Goal: Information Seeking & Learning: Understand process/instructions

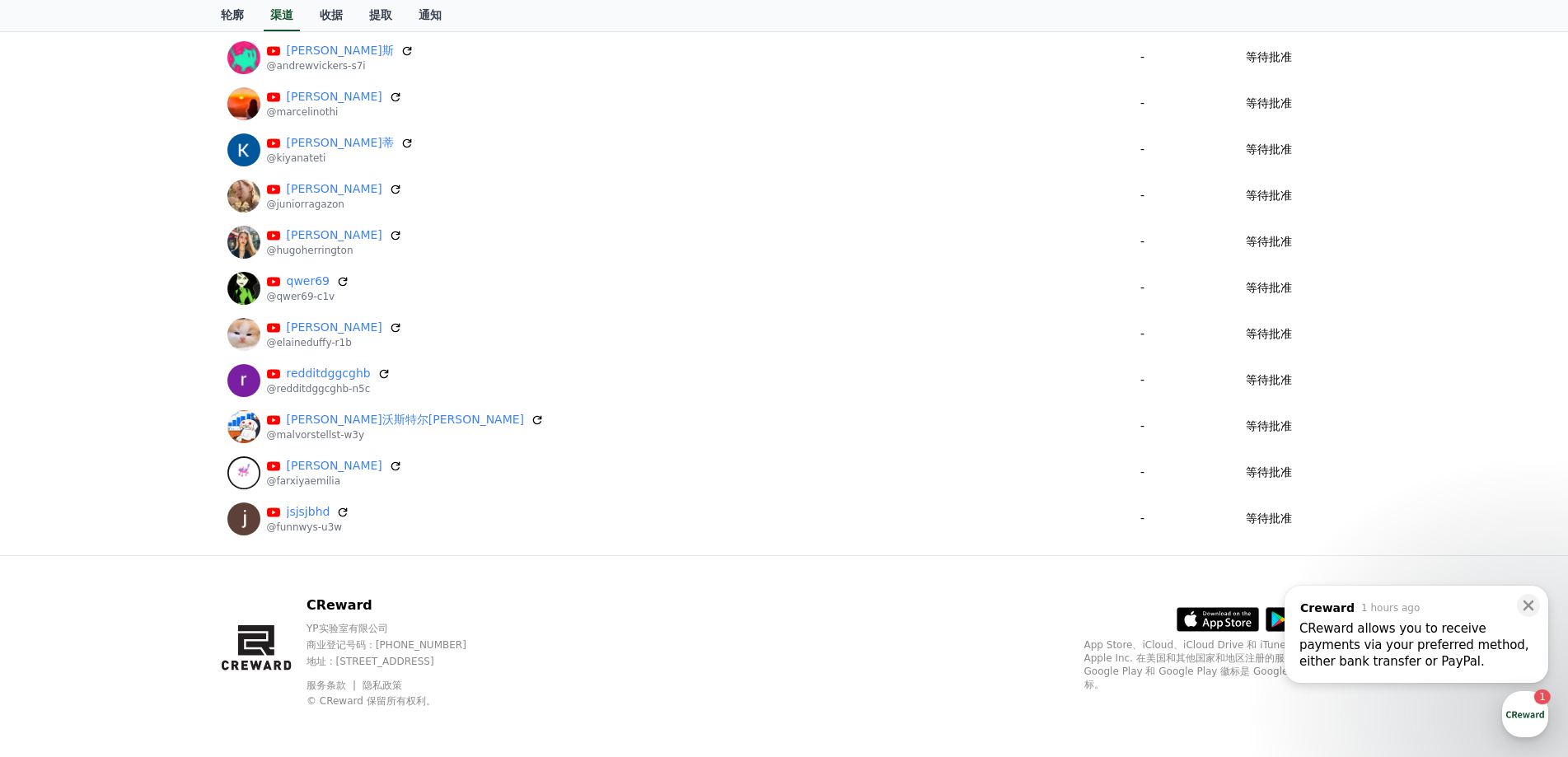
scroll to position [1165, 0]
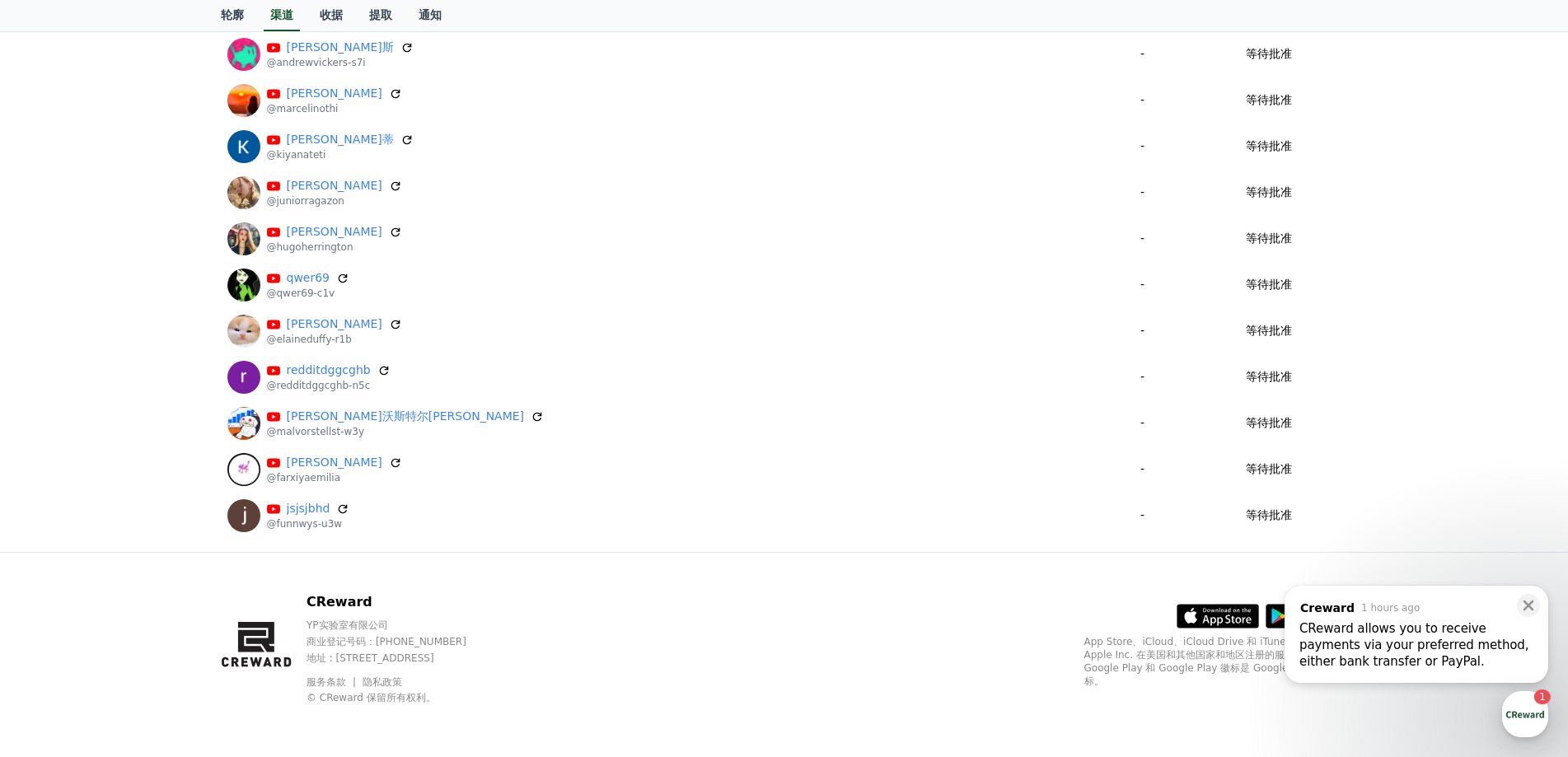
click at [1395, 631] on div "CReward allows you to receive payments via your preferred method, either bank t…" at bounding box center [1415, 645] width 234 height 50
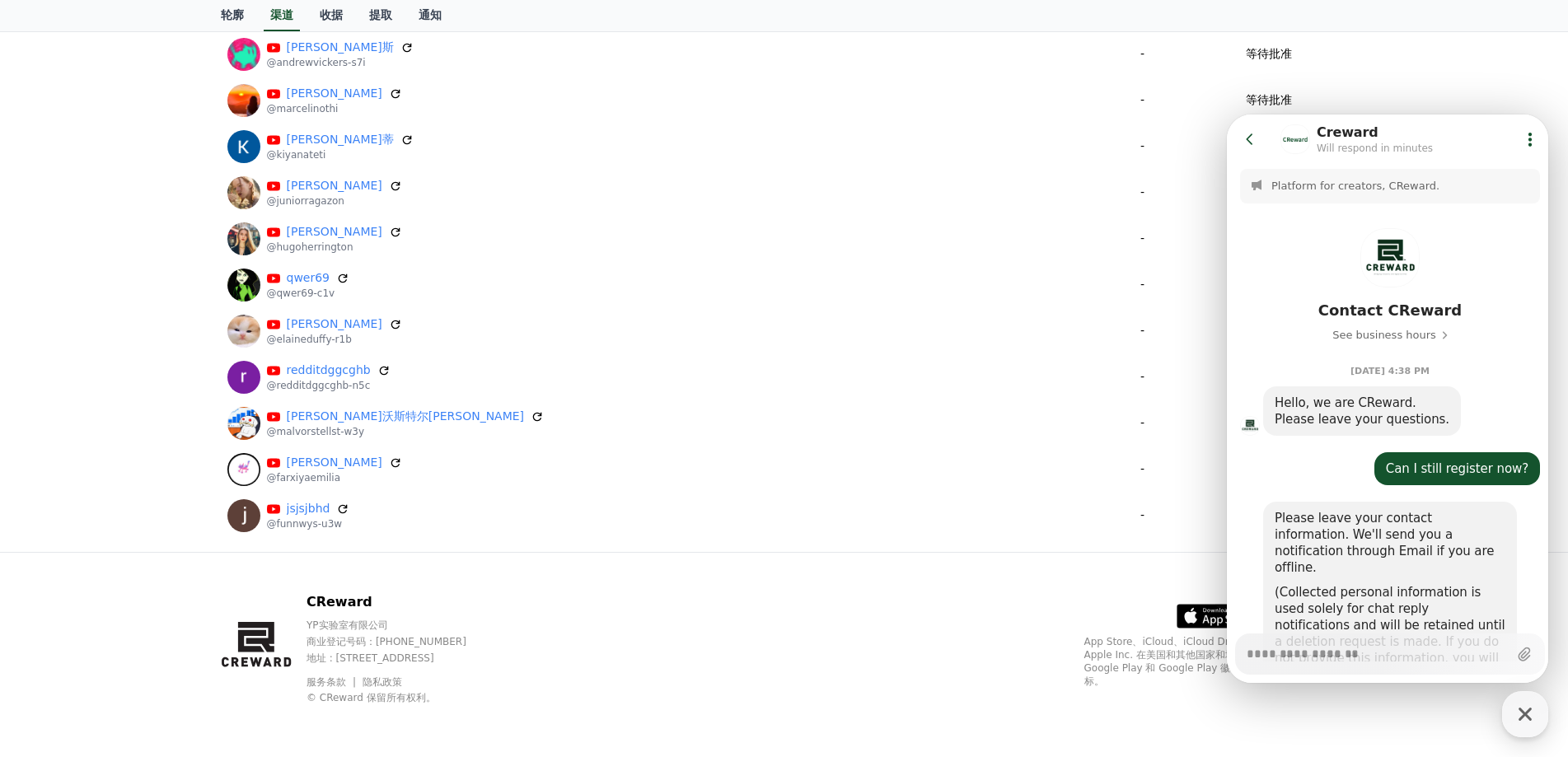
scroll to position [883, 0]
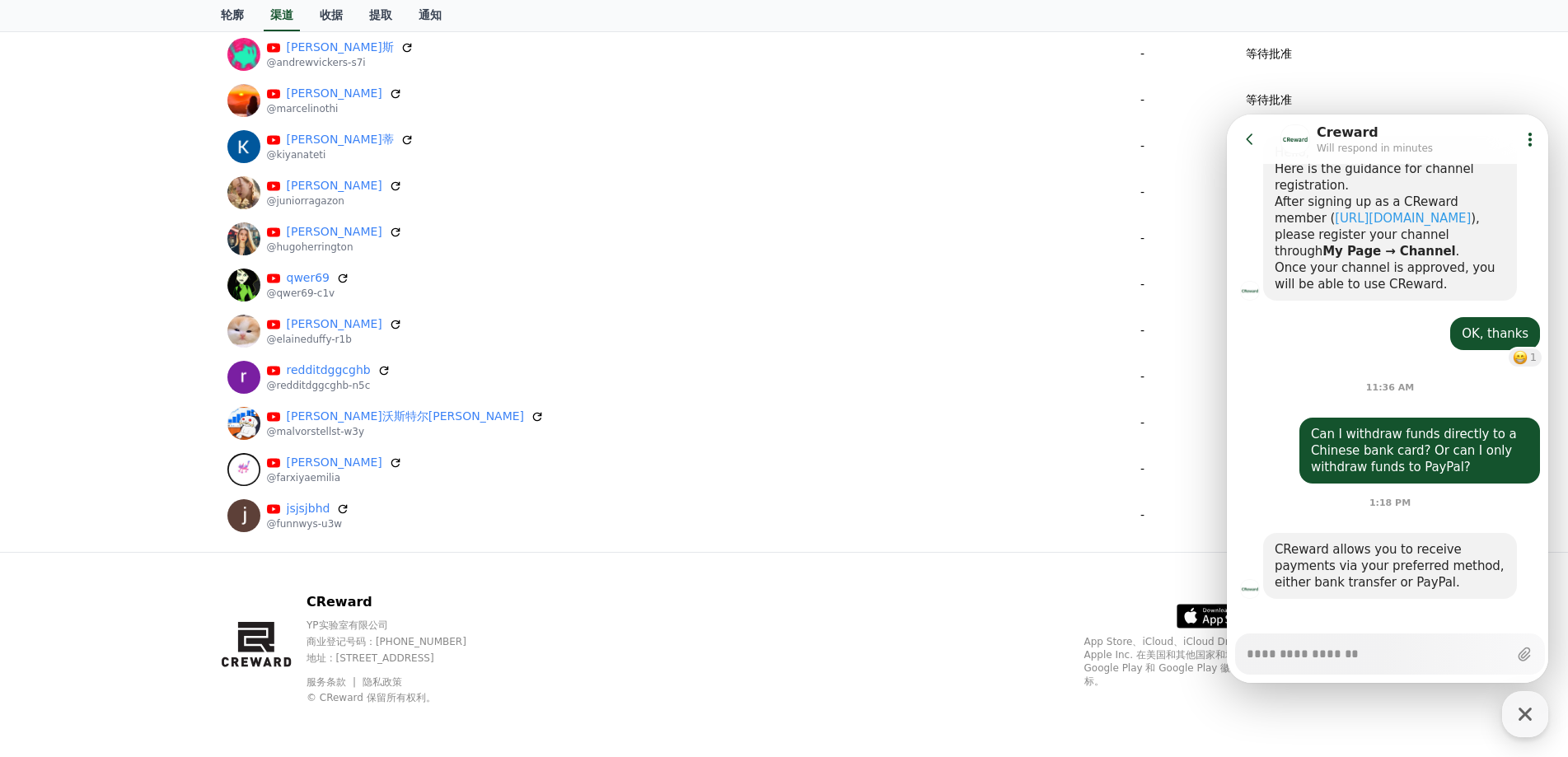
type textarea "*"
click at [1245, 143] on icon at bounding box center [1250, 139] width 16 height 16
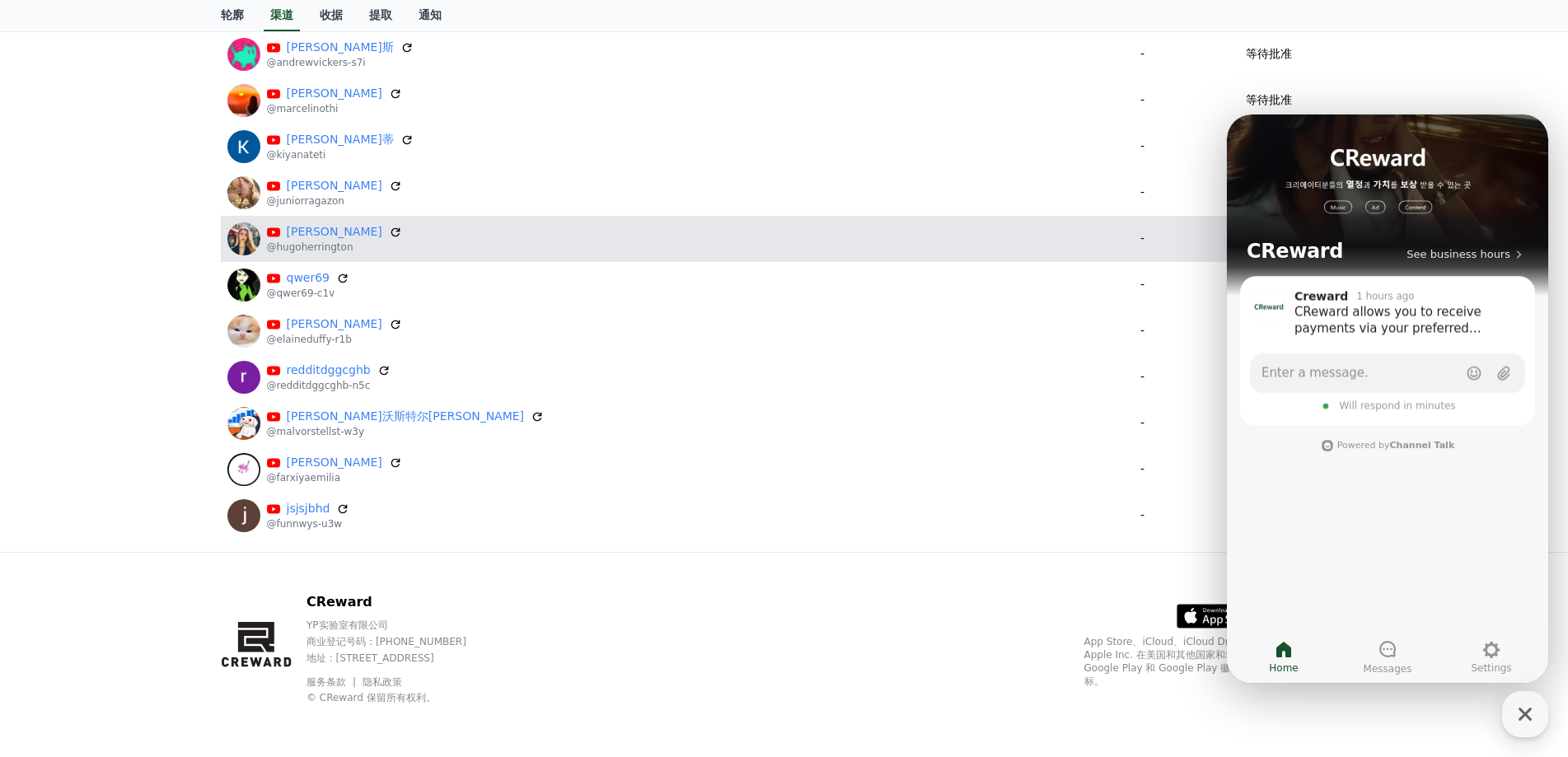
click at [923, 258] on td "[PERSON_NAME] @hugoherrington" at bounding box center [658, 238] width 874 height 46
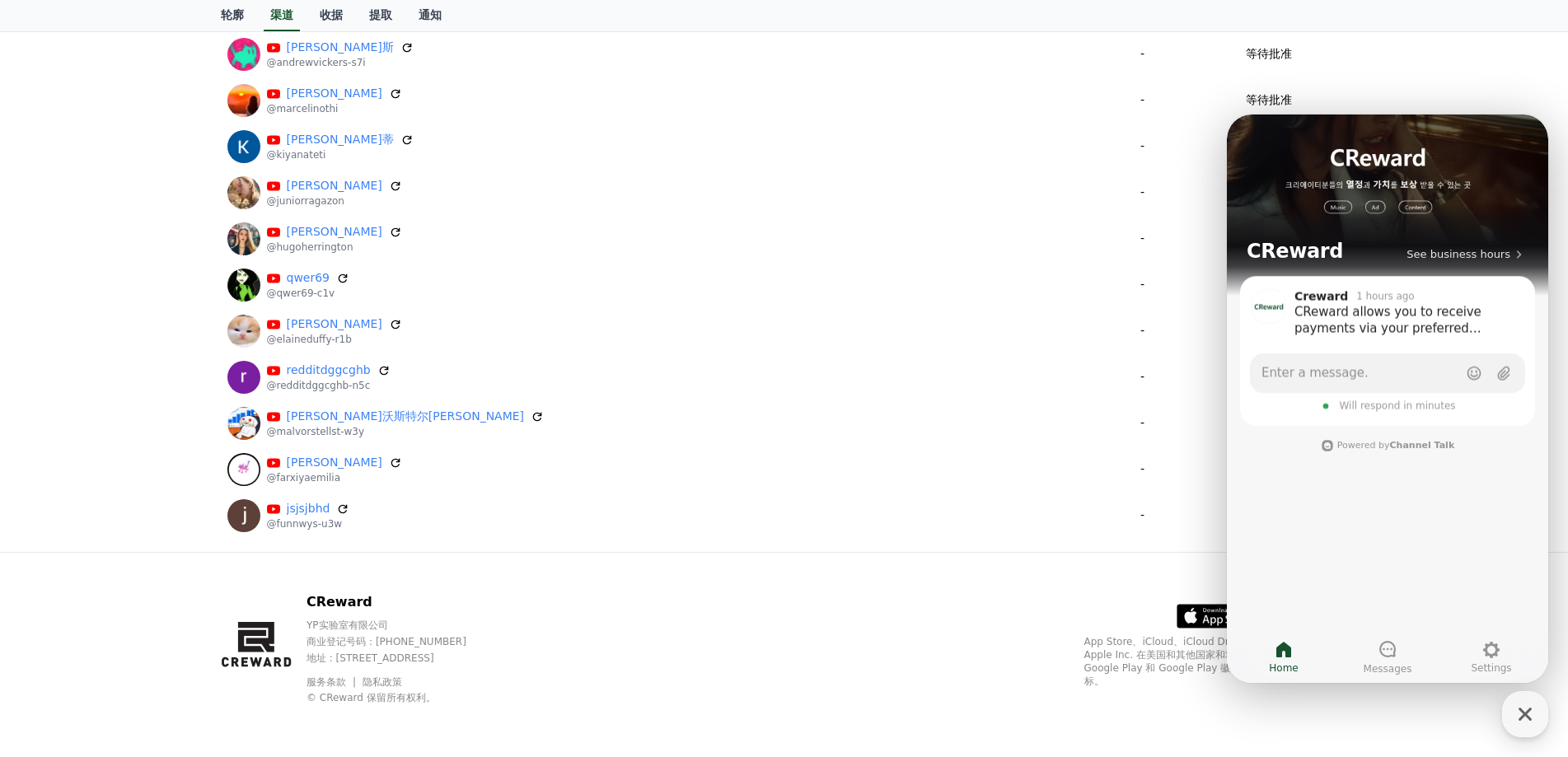
click at [1046, 638] on div "CReward YP实验室有限公司 商业登记号码：[PHONE_NUMBER] 地址 : [STREET_ADDRESS] 服务条款 隐私政策 © CRewa…" at bounding box center [784, 655] width 1153 height 204
click at [1530, 715] on icon "button" at bounding box center [1525, 714] width 30 height 30
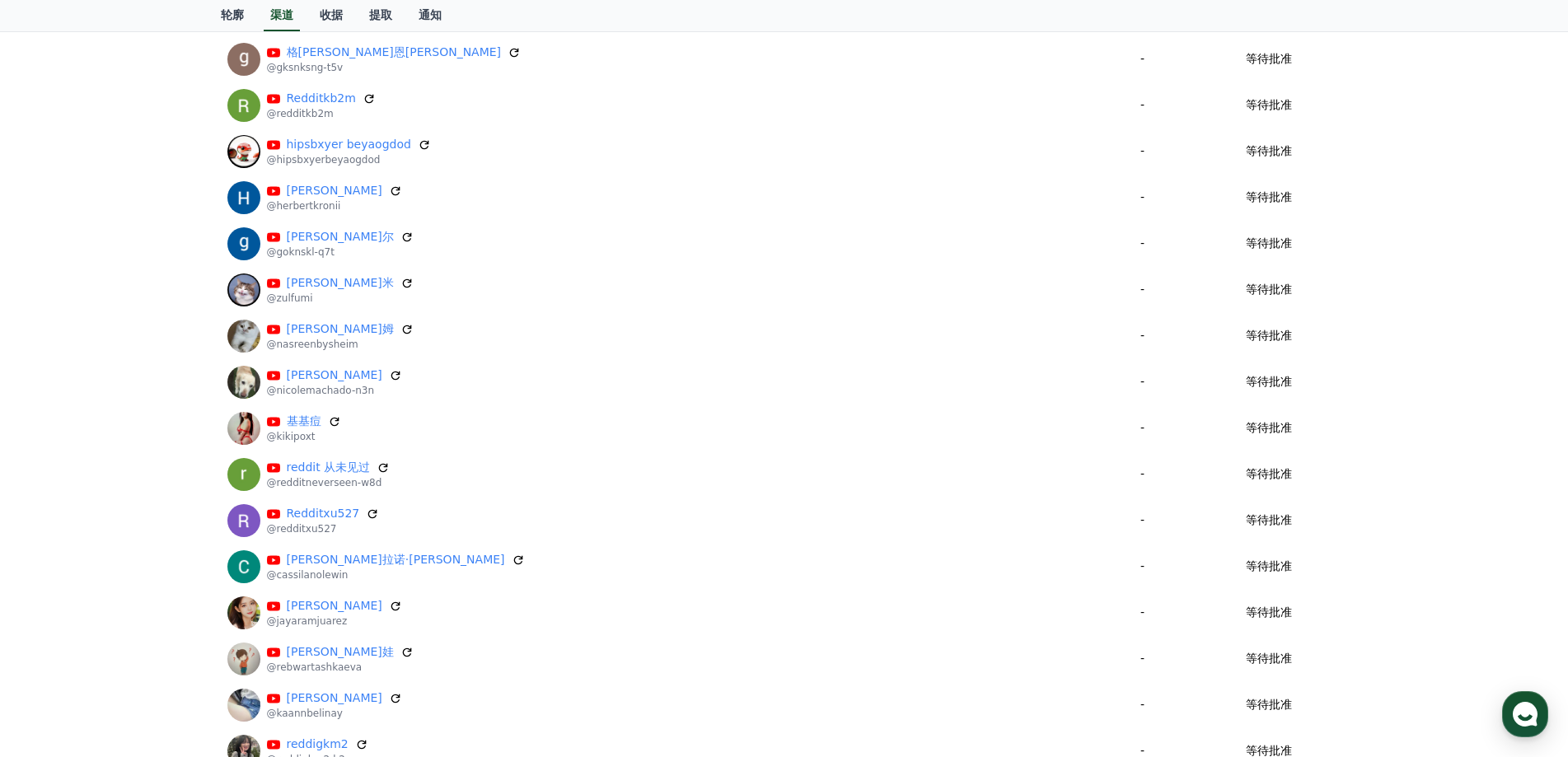
scroll to position [0, 0]
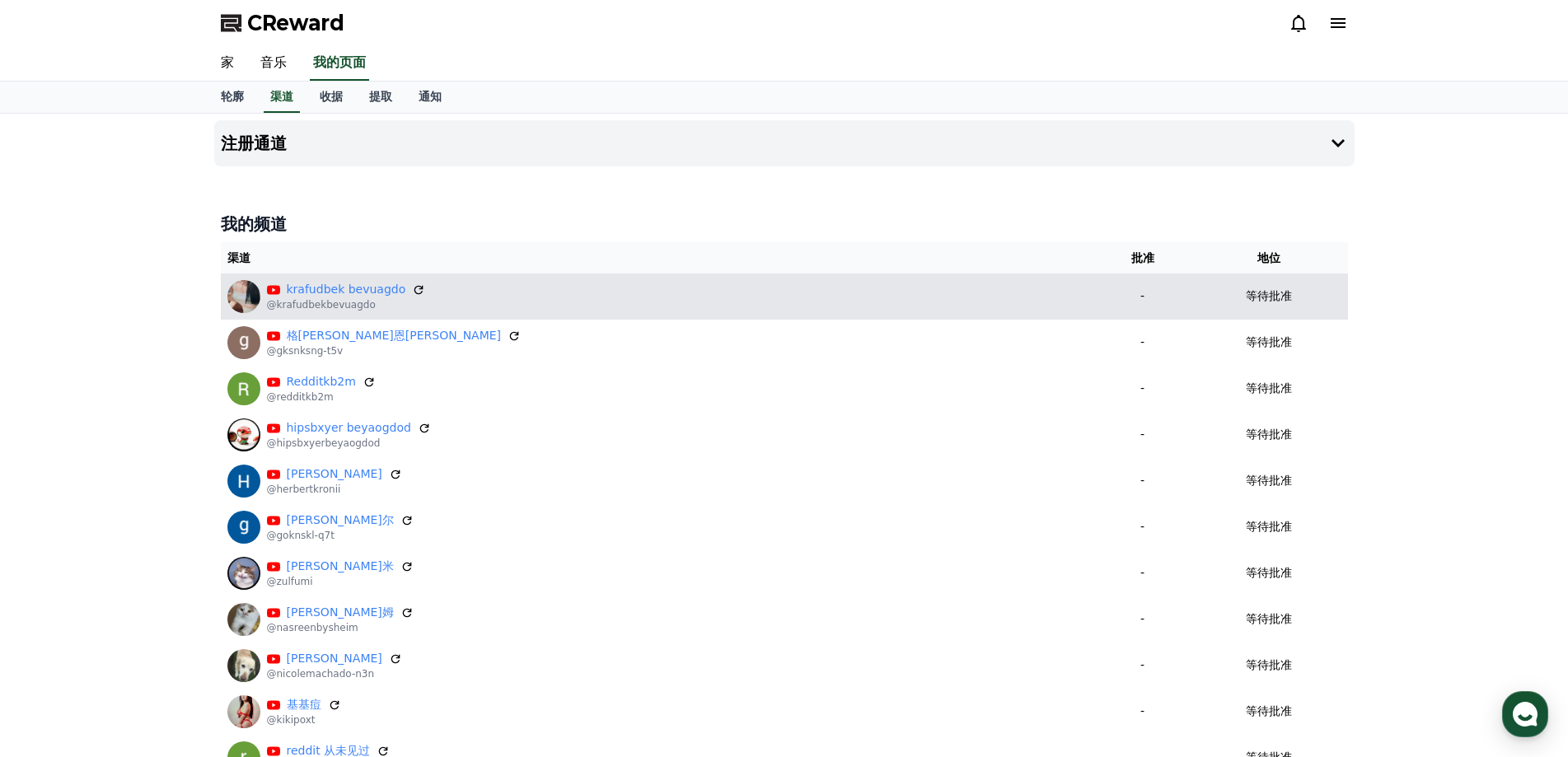
click at [1140, 300] on font "-" at bounding box center [1142, 295] width 5 height 14
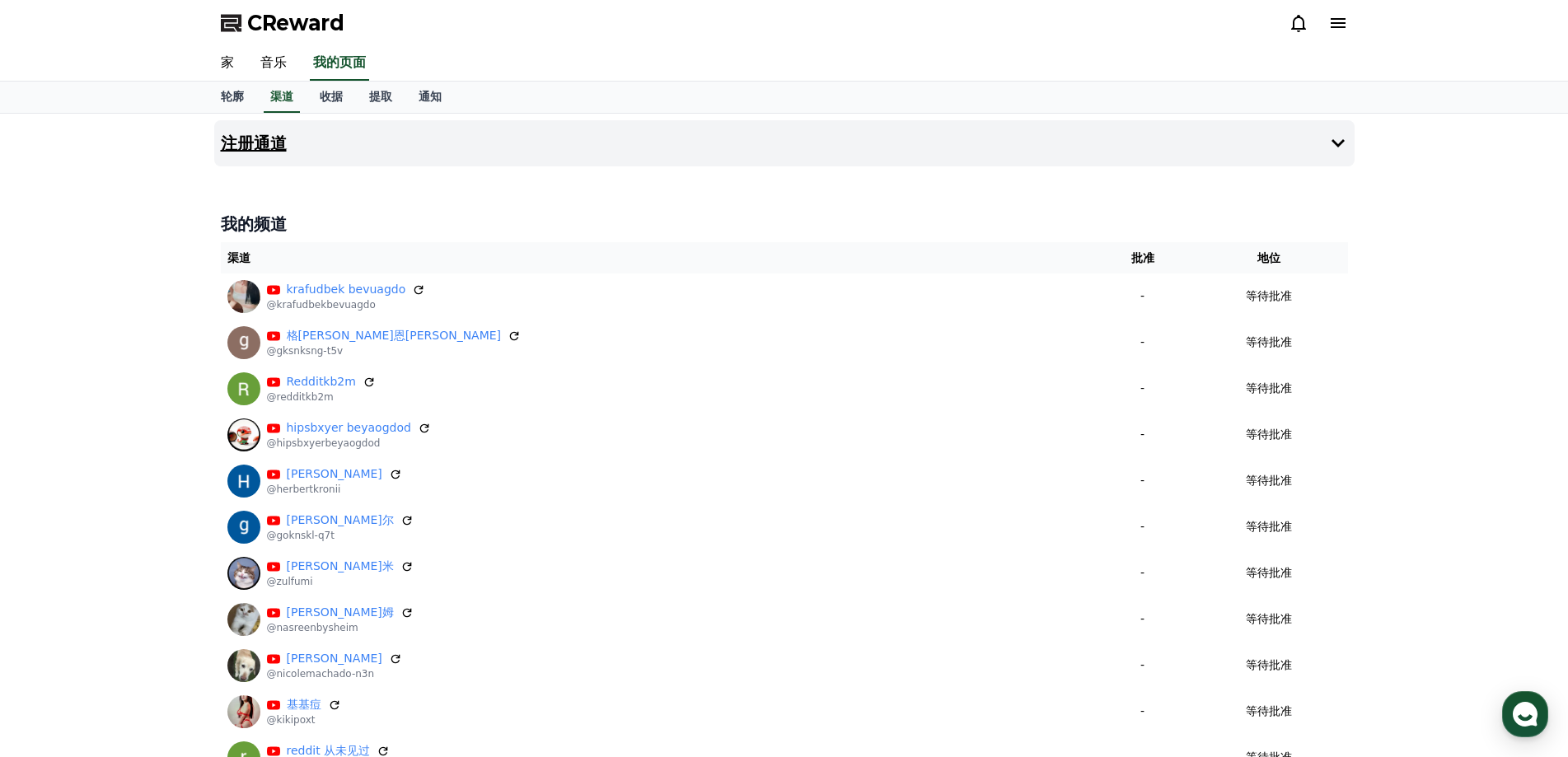
click at [1314, 145] on button "注册通道" at bounding box center [784, 143] width 1140 height 46
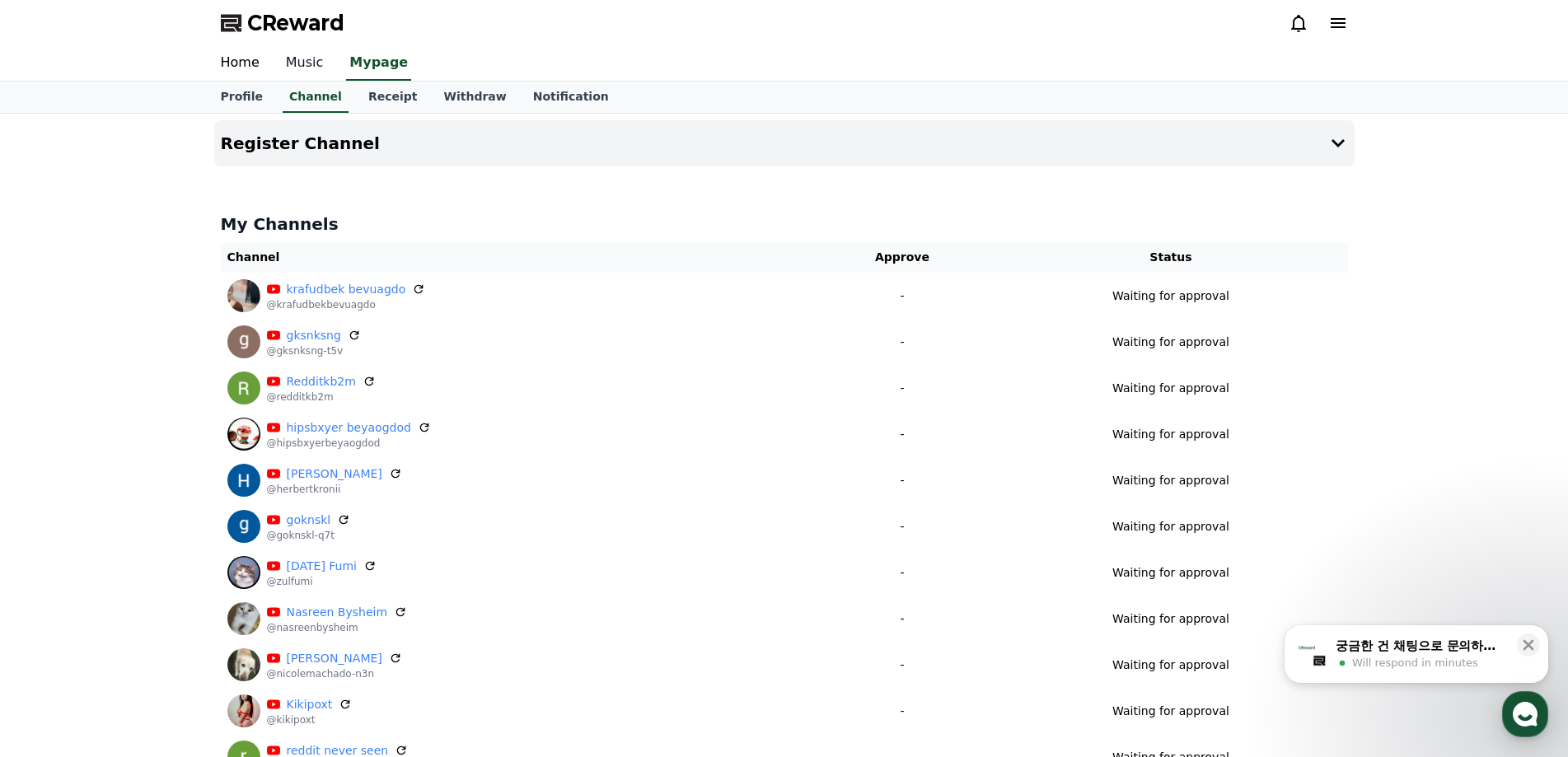
click at [297, 69] on link "Music" at bounding box center [304, 63] width 64 height 34
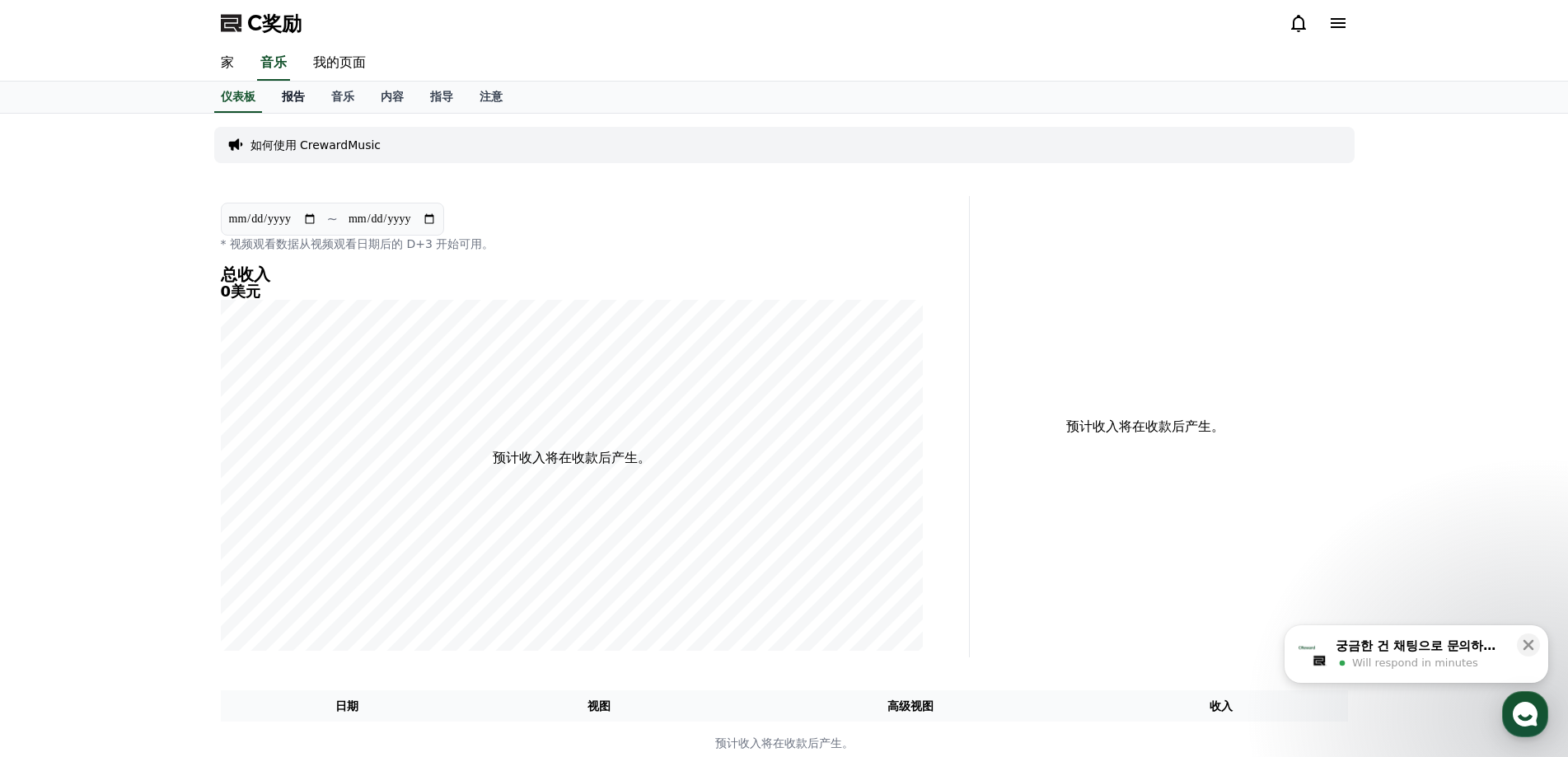
click at [276, 101] on link "报告" at bounding box center [293, 97] width 50 height 32
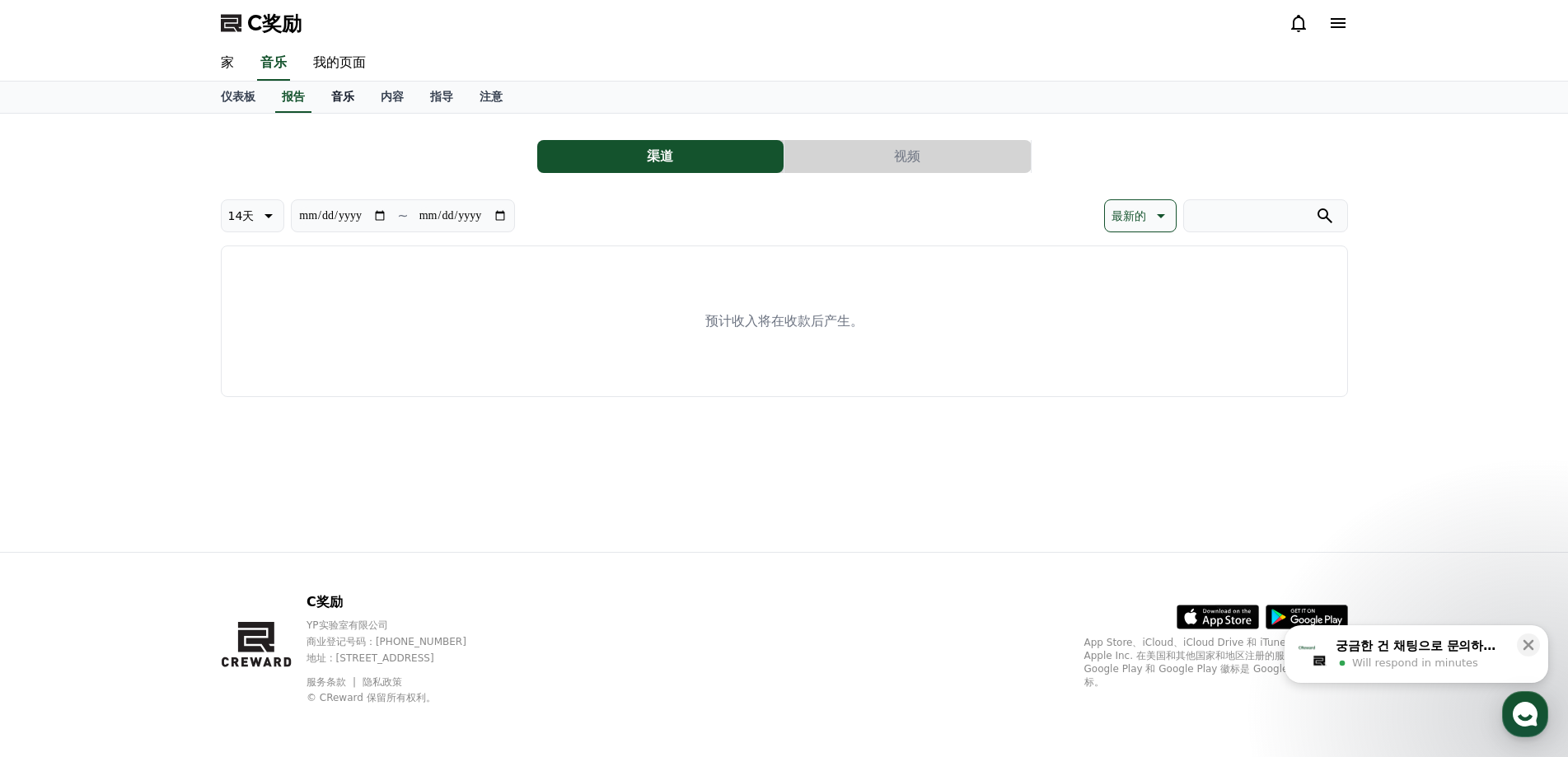
click at [337, 100] on font "音乐" at bounding box center [343, 96] width 23 height 14
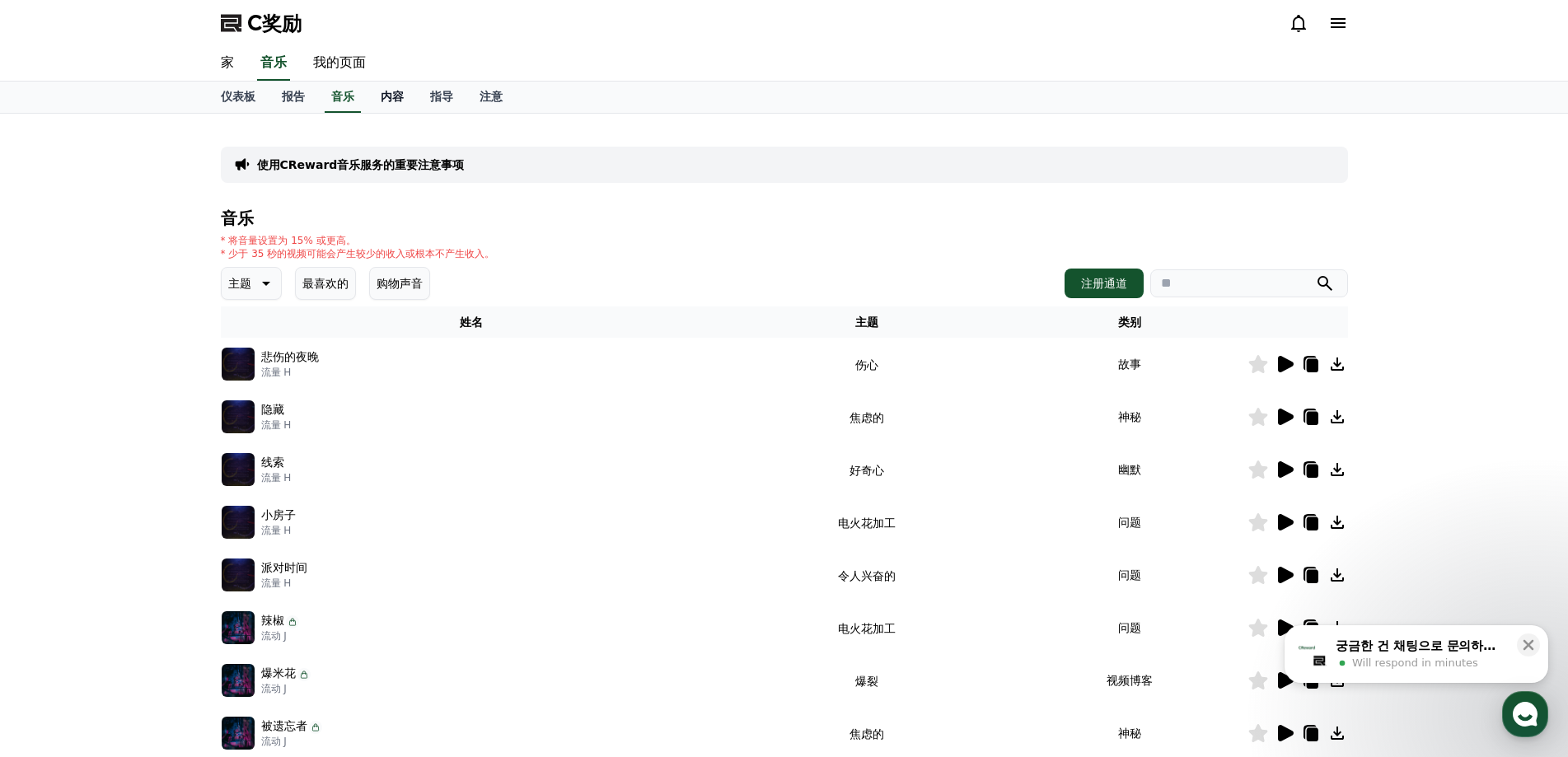
click at [387, 100] on font "内容" at bounding box center [392, 96] width 23 height 14
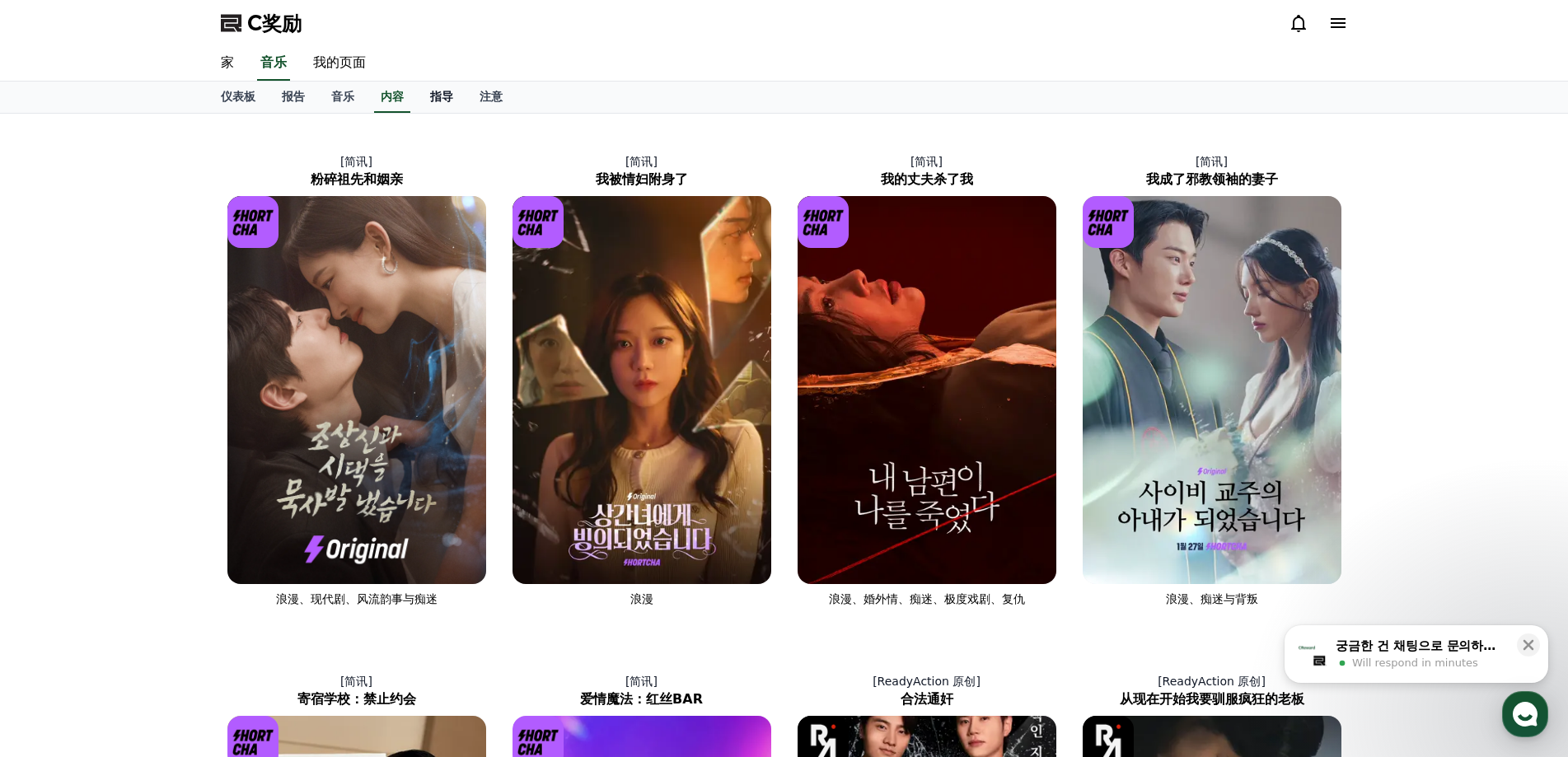
click at [433, 100] on font "指导" at bounding box center [442, 96] width 23 height 14
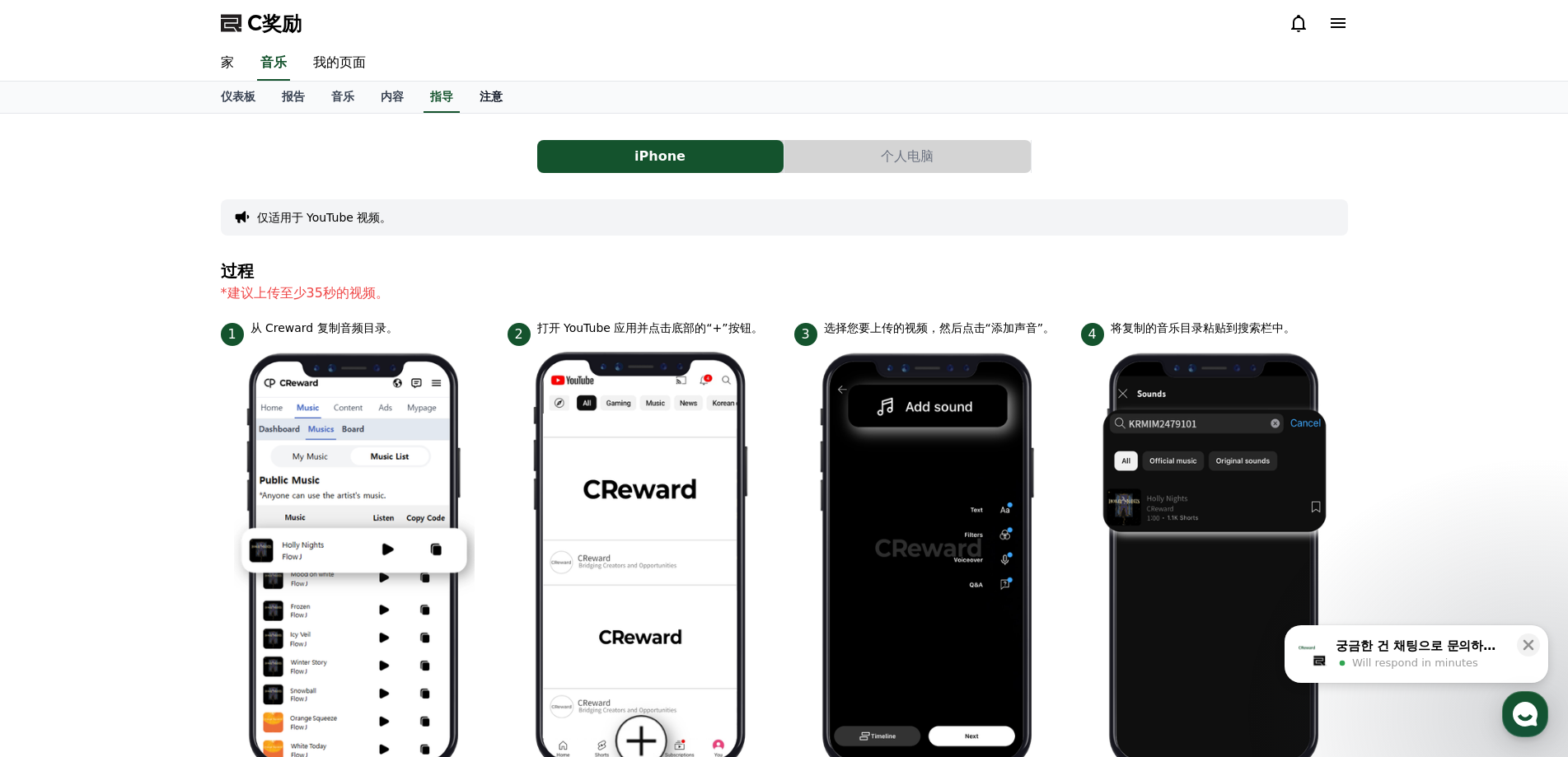
click at [484, 98] on font "注意" at bounding box center [491, 96] width 23 height 14
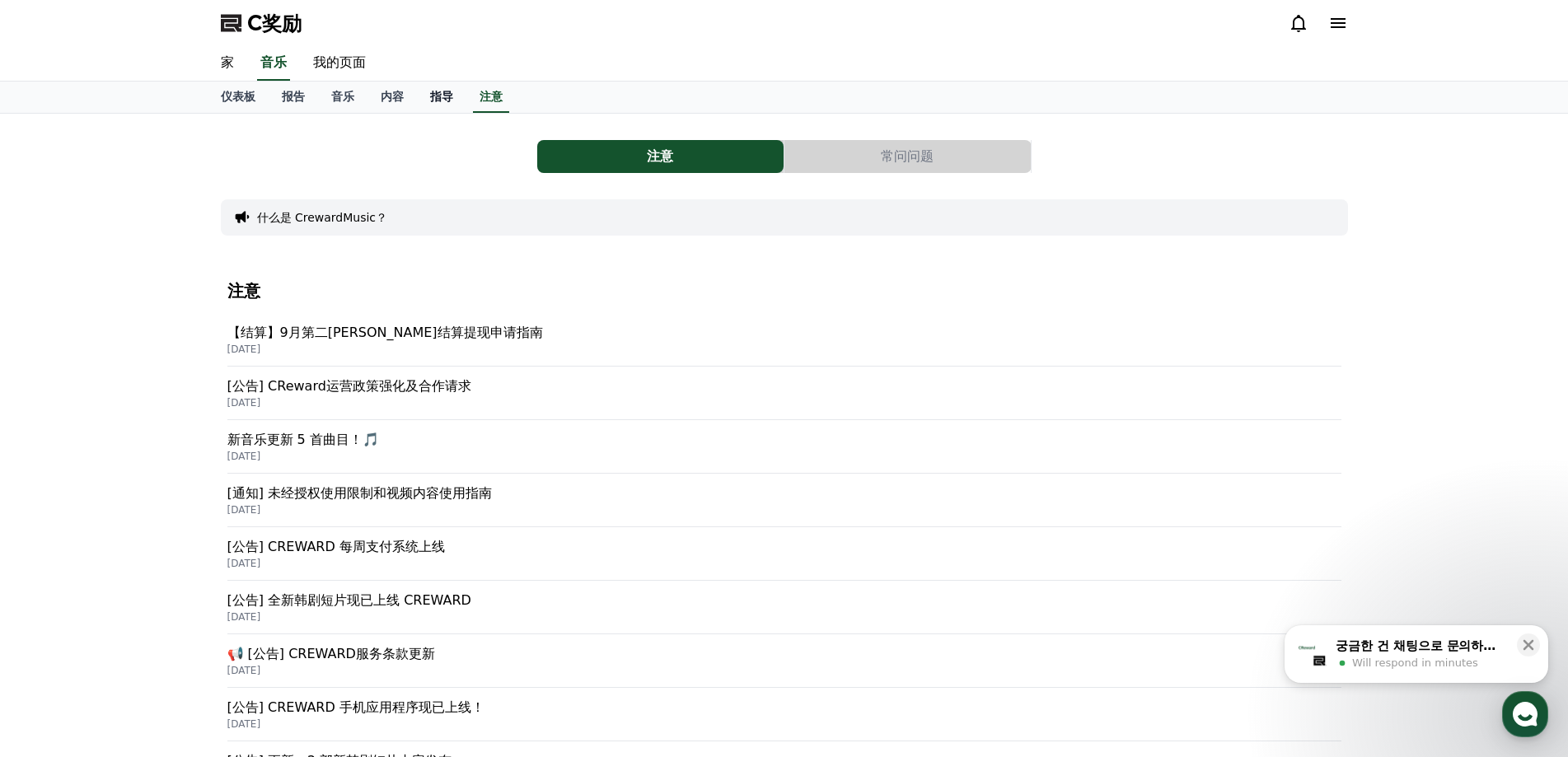
click at [441, 96] on font "指导" at bounding box center [442, 96] width 23 height 14
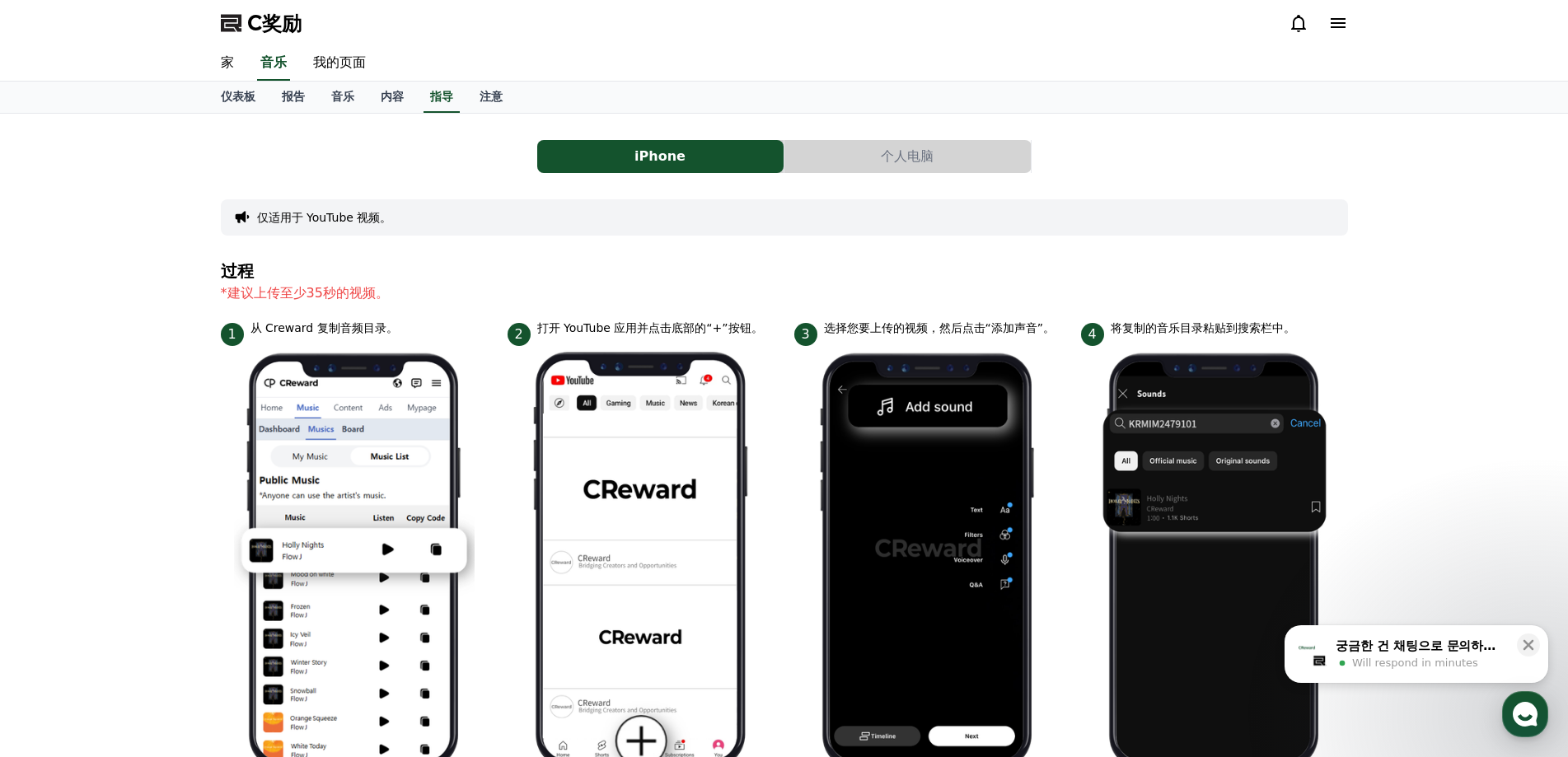
click at [862, 146] on button "个人电脑" at bounding box center [907, 156] width 247 height 33
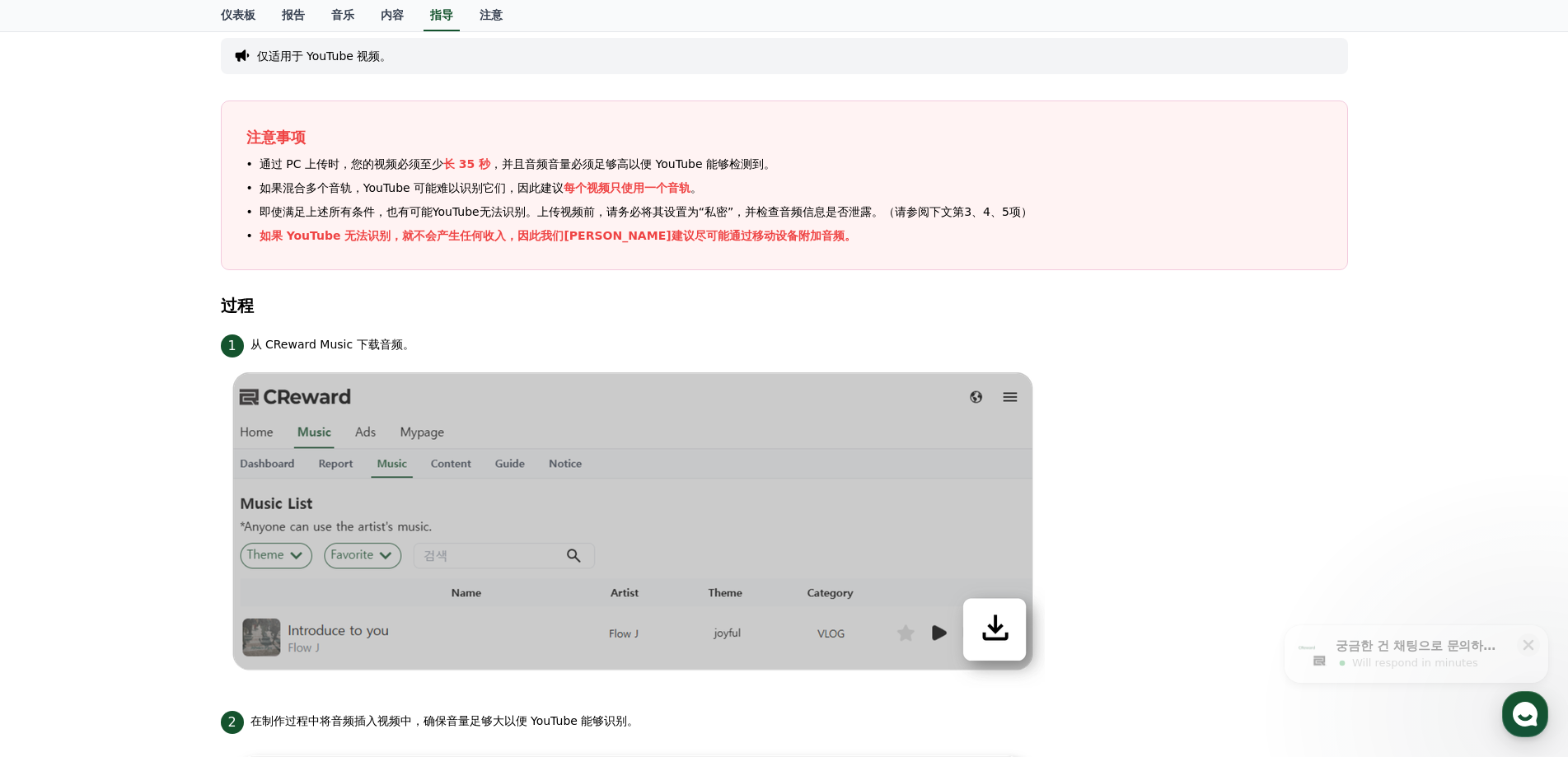
scroll to position [164, 0]
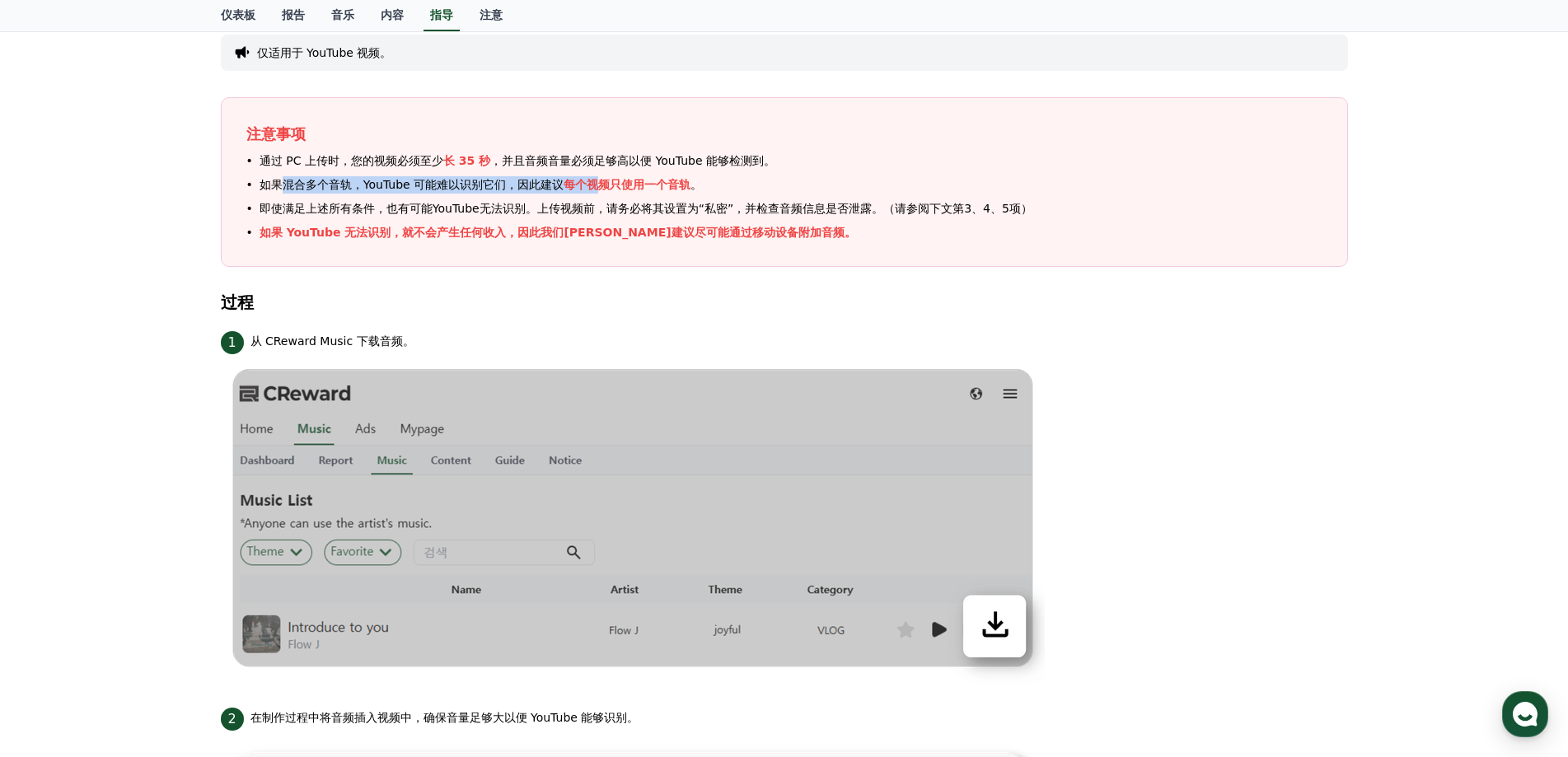
drag, startPoint x: 280, startPoint y: 179, endPoint x: 599, endPoint y: 191, distance: 319.2
click at [599, 191] on p "如果混合多个音轨，YouTube 可能难以识别它们，因此建议 每个视频只使用一个音轨 。" at bounding box center [481, 184] width 443 height 17
click at [311, 206] on font "即使满足上述所有条件，也有可能YouTube无法识别。上传视频前，请务必将其设置为“私密”，并检查音频信息是否泄露。（请参阅下文第3、4、5项）" at bounding box center [646, 208] width 773 height 14
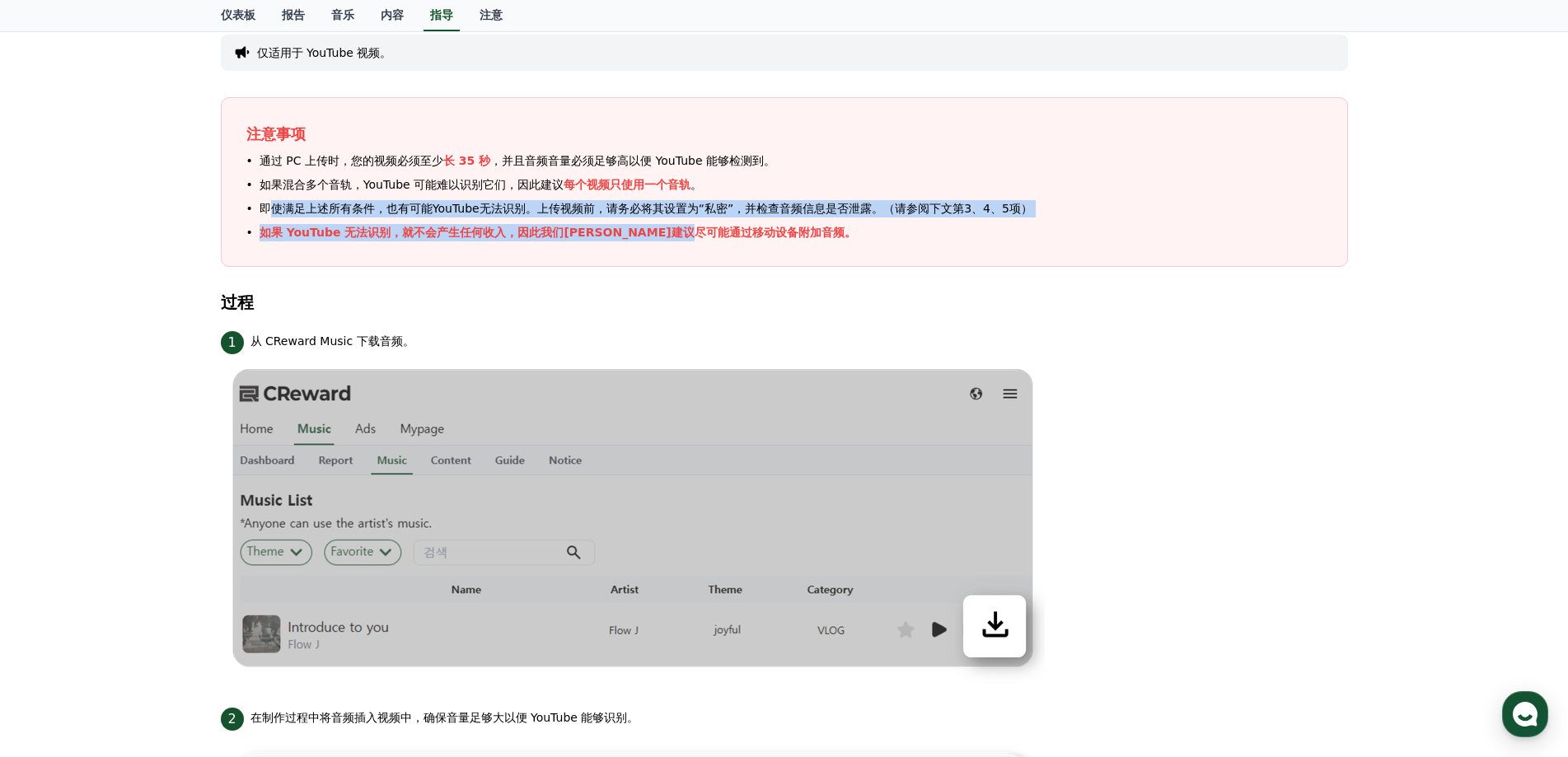
drag, startPoint x: 264, startPoint y: 209, endPoint x: 733, endPoint y: 228, distance: 469.4
click at [733, 228] on ul "通过 PC 上传时，您的视频必须至少 长 35 秒 ，并且音频音量必须足够高以便 YouTube 能够检测到。 如果混合多个音轨，YouTube 可能难以识别…" at bounding box center [784, 197] width 1076 height 89
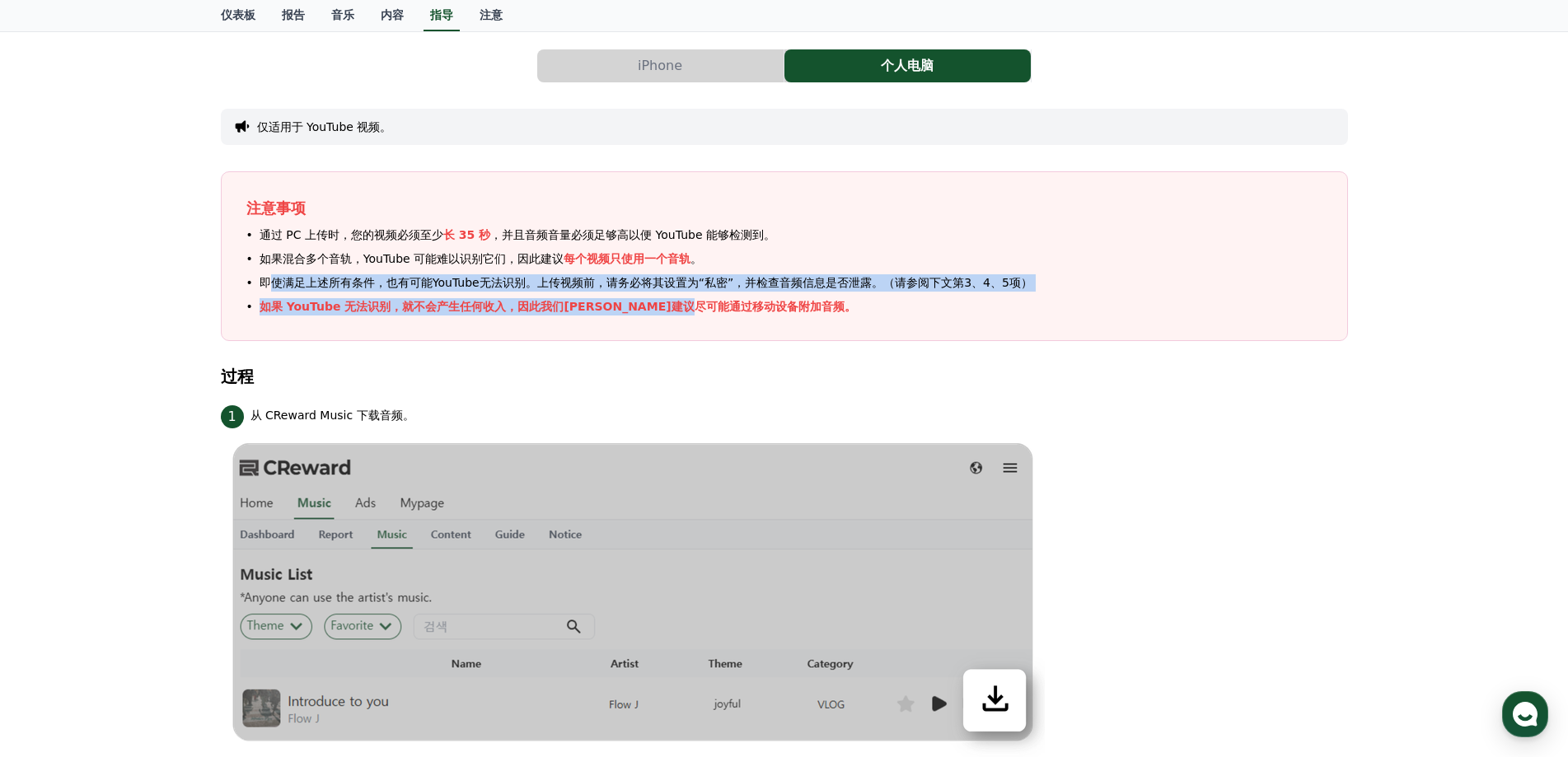
scroll to position [0, 0]
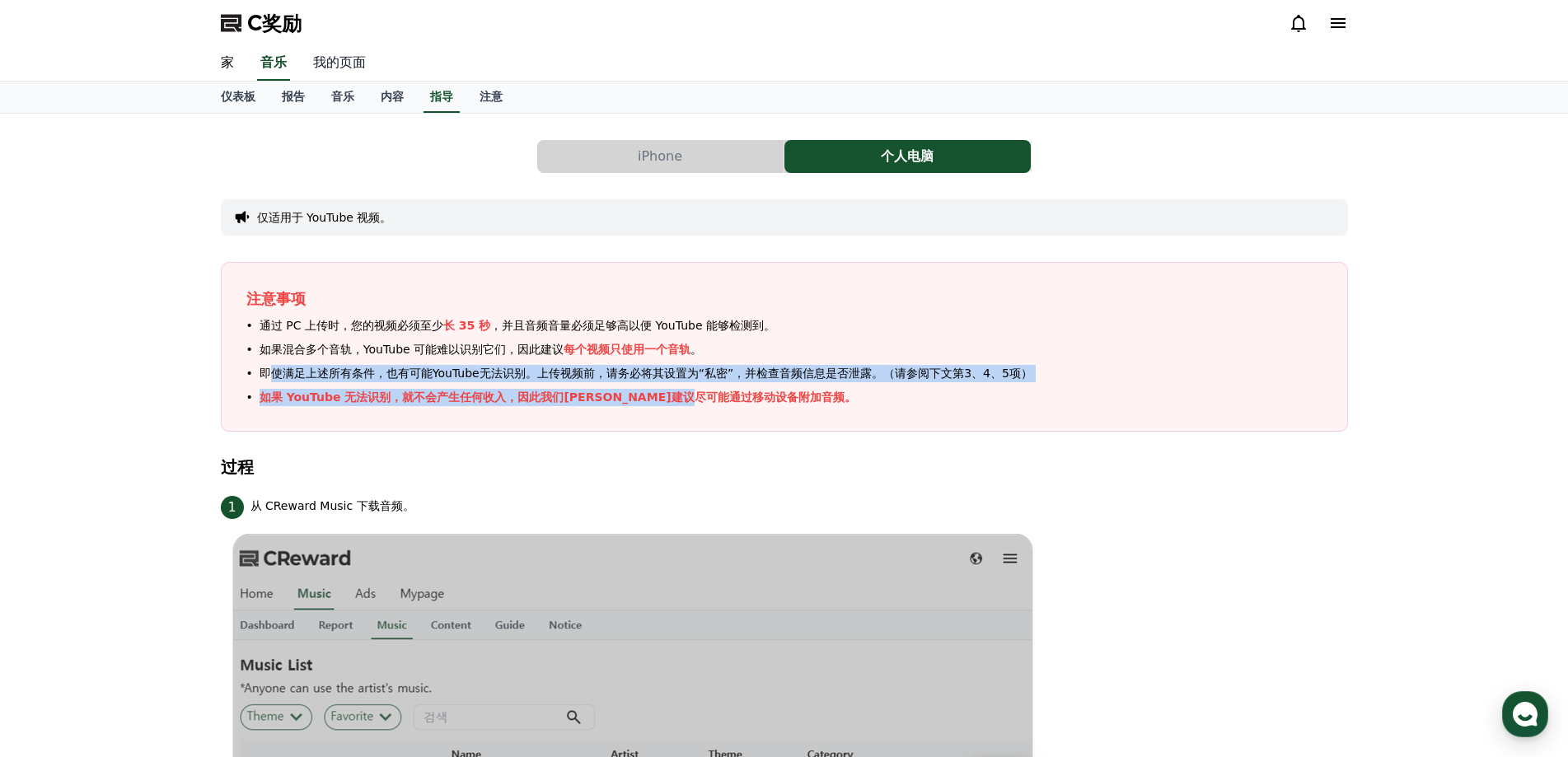
click at [330, 70] on font "我的页面" at bounding box center [340, 61] width 52 height 15
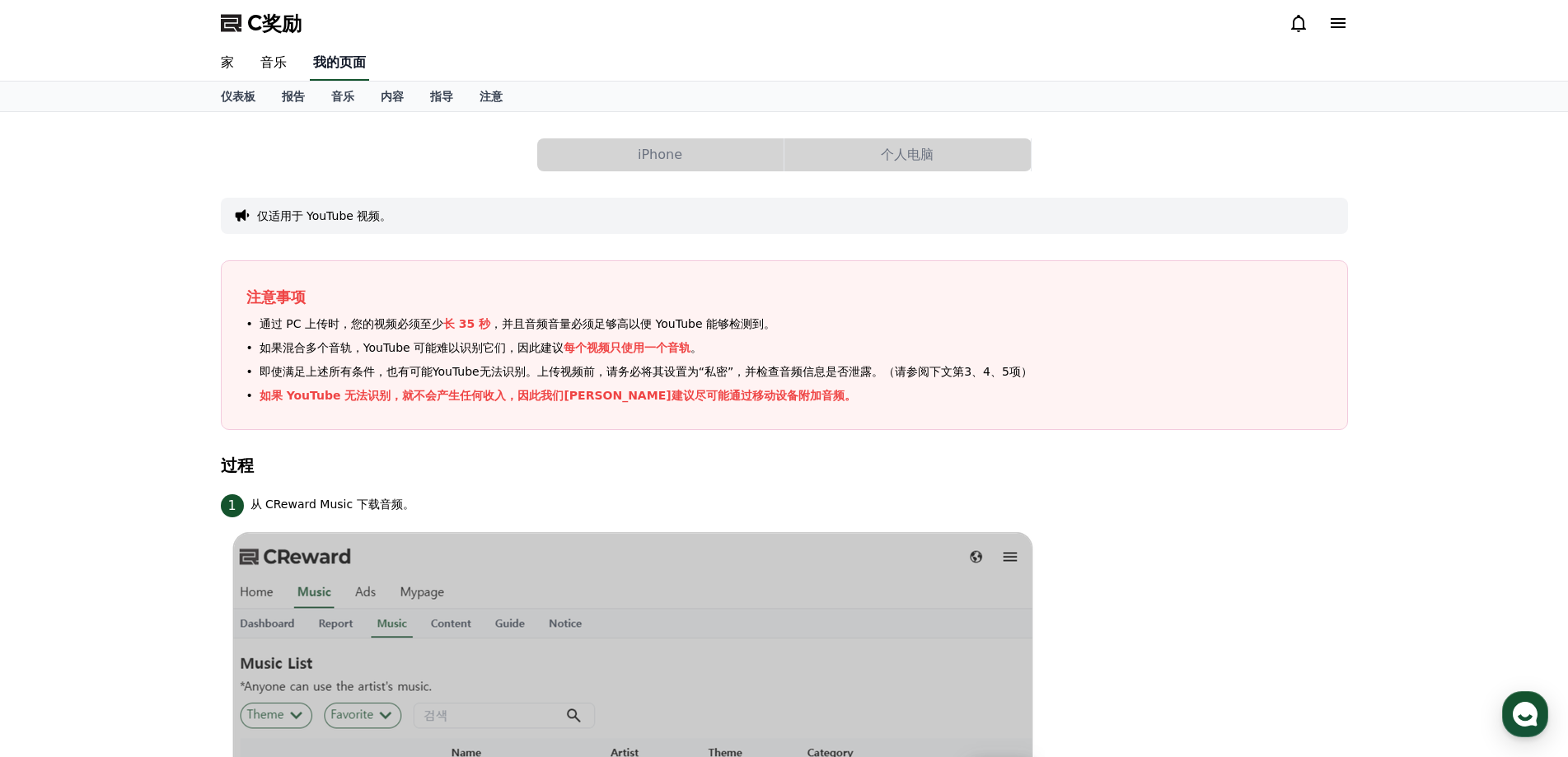
select select "**********"
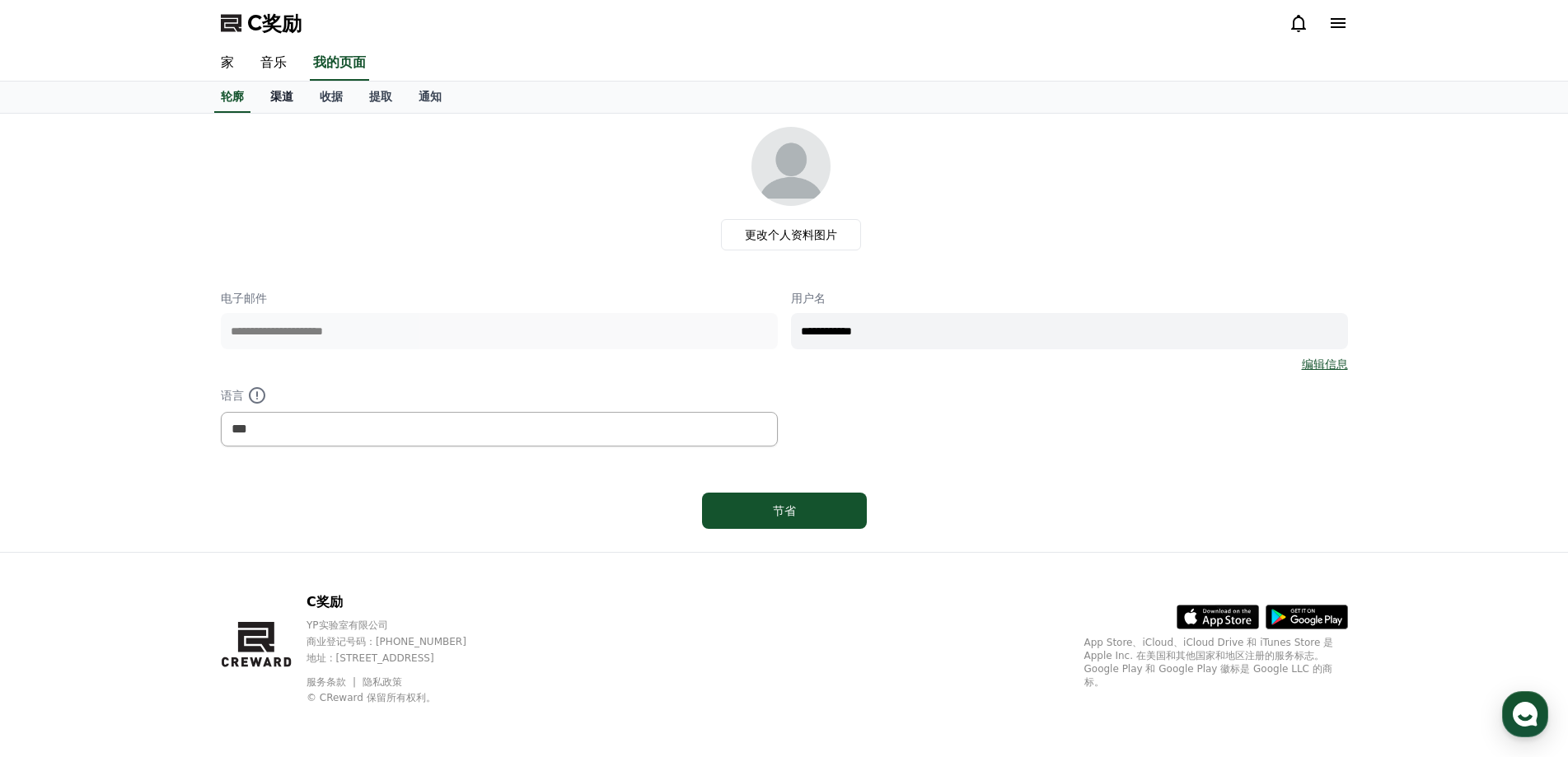
click at [287, 93] on font "渠道" at bounding box center [282, 96] width 23 height 14
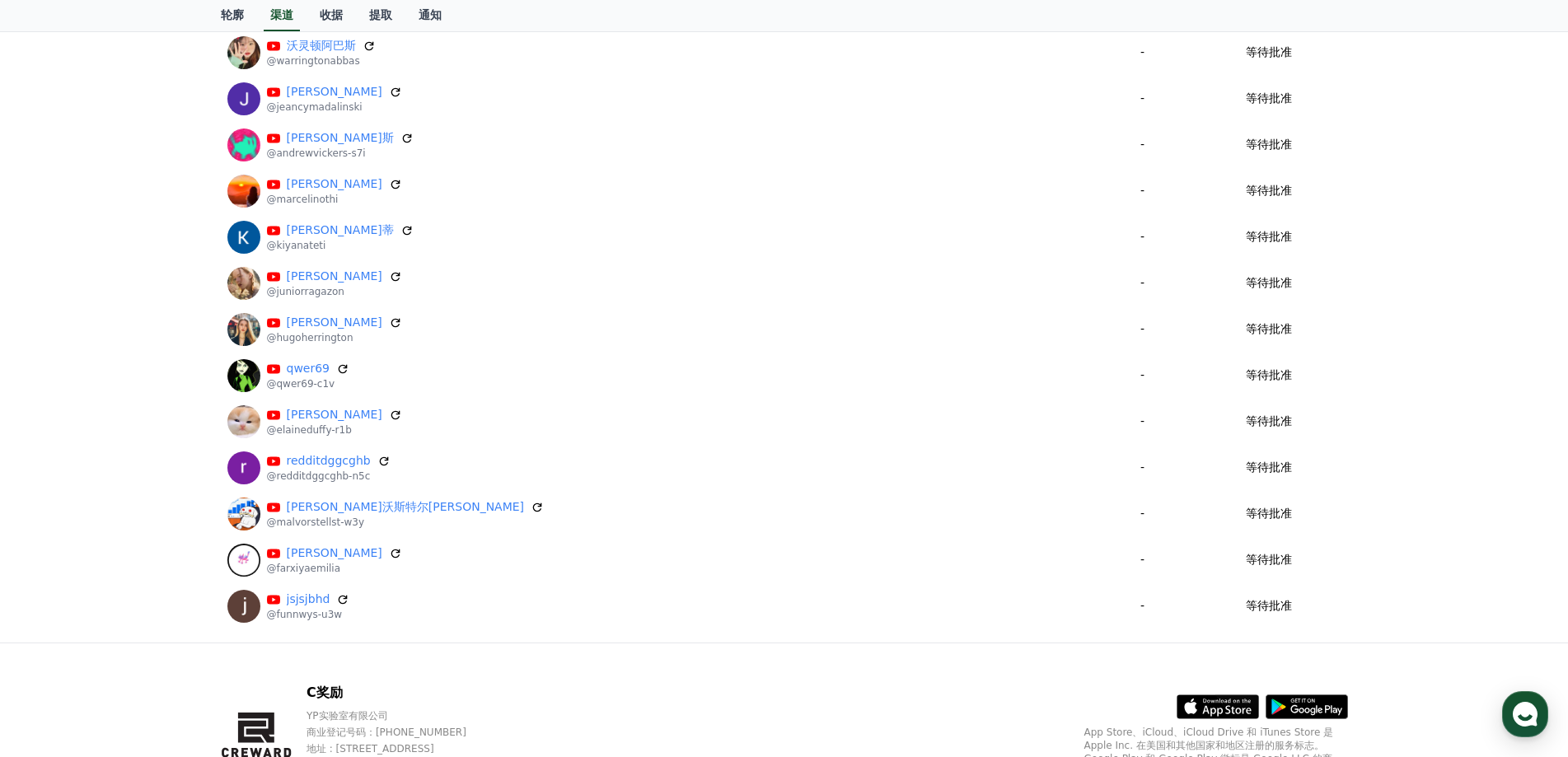
scroll to position [1165, 0]
